Goal: Find specific page/section: Locate a particular part of the current website

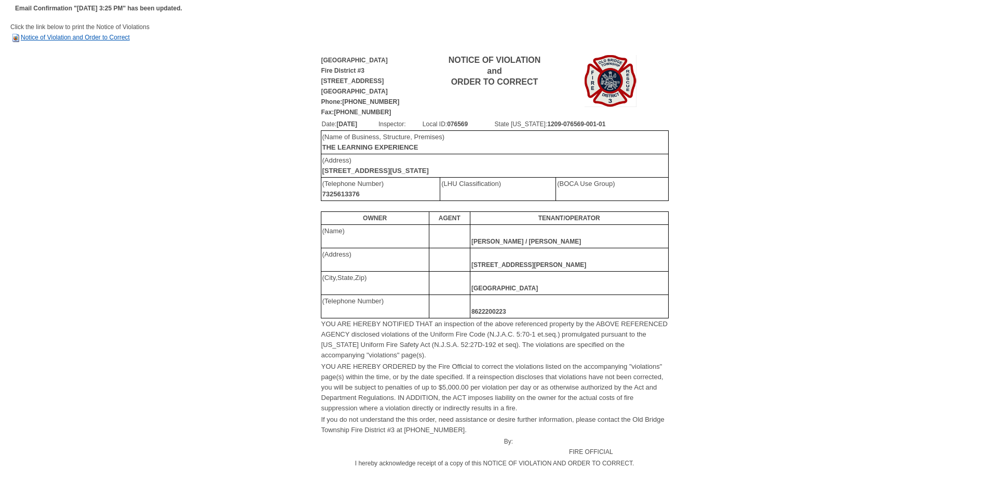
click at [118, 37] on link "Notice of Violation and Order to Correct" at bounding box center [69, 37] width 119 height 7
click at [129, 40] on link "Notice of Violation and Order to Correct" at bounding box center [69, 37] width 119 height 7
click at [420, 494] on td "____________________ Printed Name" at bounding box center [465, 496] width 97 height 32
click at [57, 38] on link "Notice of Violation and Order to Correct" at bounding box center [69, 37] width 119 height 7
